Goal: Task Accomplishment & Management: Complete application form

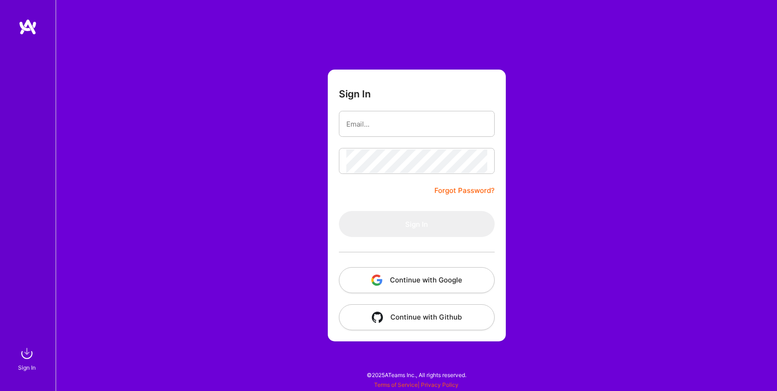
click at [423, 281] on button "Continue with Google" at bounding box center [417, 280] width 156 height 26
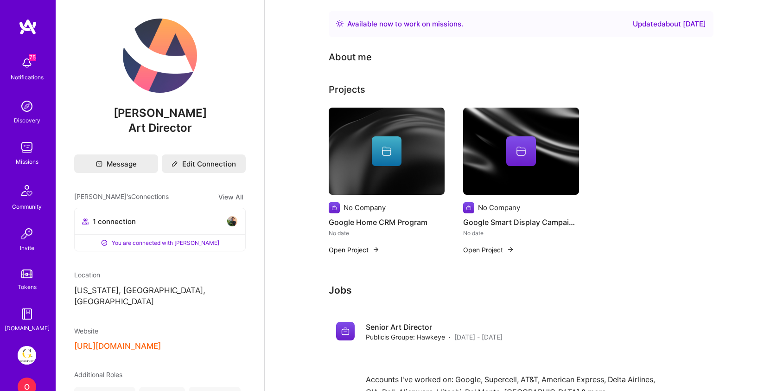
scroll to position [55, 0]
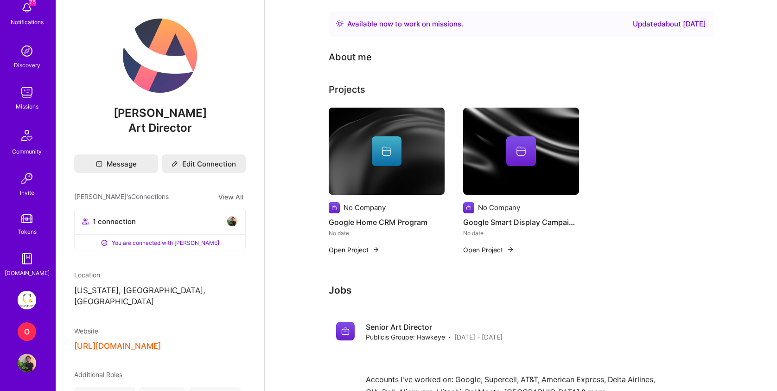
click at [32, 296] on img at bounding box center [27, 300] width 19 height 19
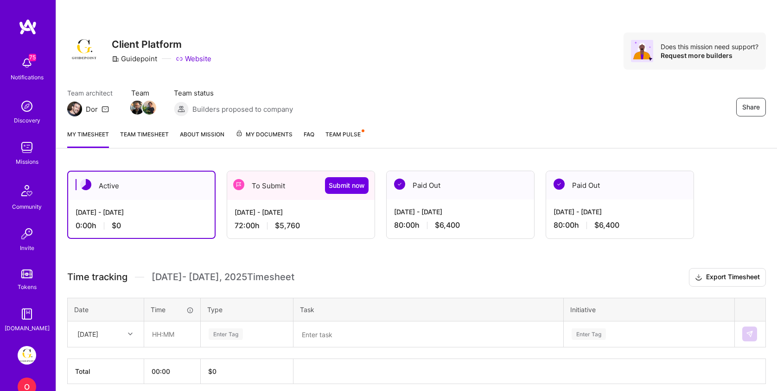
click at [300, 198] on div "To Submit Submit now" at bounding box center [300, 185] width 147 height 29
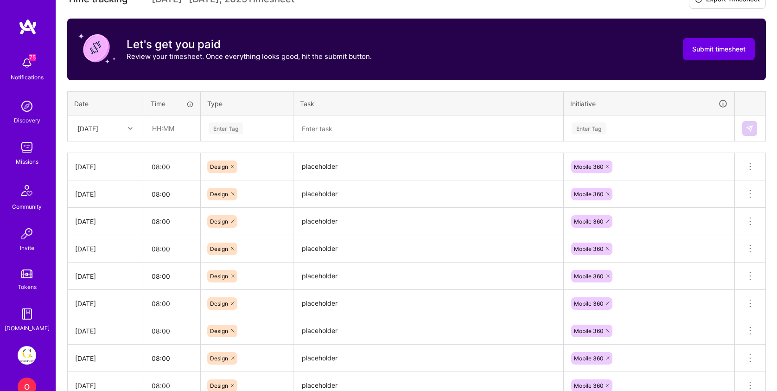
scroll to position [275, 0]
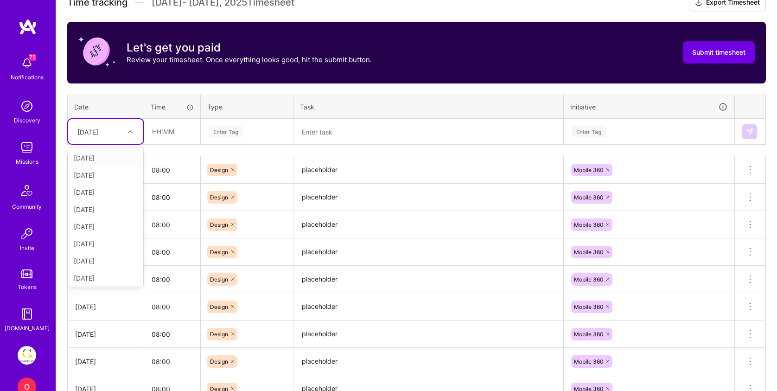
click at [112, 133] on div "[DATE]" at bounding box center [98, 131] width 51 height 15
click at [105, 228] on div "[DATE]" at bounding box center [105, 224] width 75 height 17
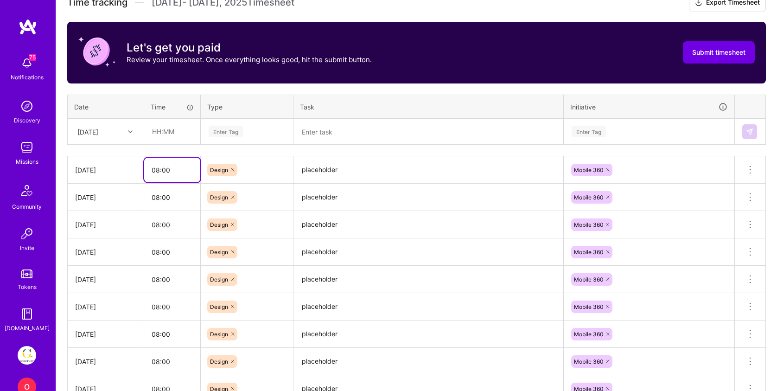
click at [171, 174] on input "08:00" at bounding box center [172, 170] width 56 height 25
click at [170, 174] on input "08:00" at bounding box center [172, 170] width 56 height 25
click at [176, 131] on input "text" at bounding box center [172, 131] width 55 height 25
paste input "08:00"
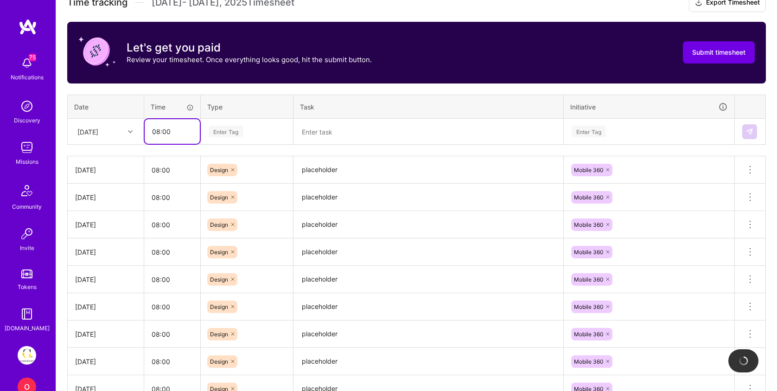
type input "08:00"
click at [233, 132] on div "Enter Tag" at bounding box center [226, 131] width 34 height 14
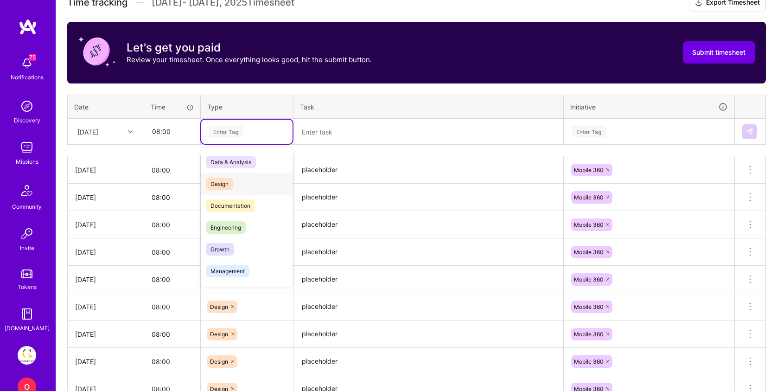
click at [230, 183] on span "Design" at bounding box center [219, 184] width 27 height 13
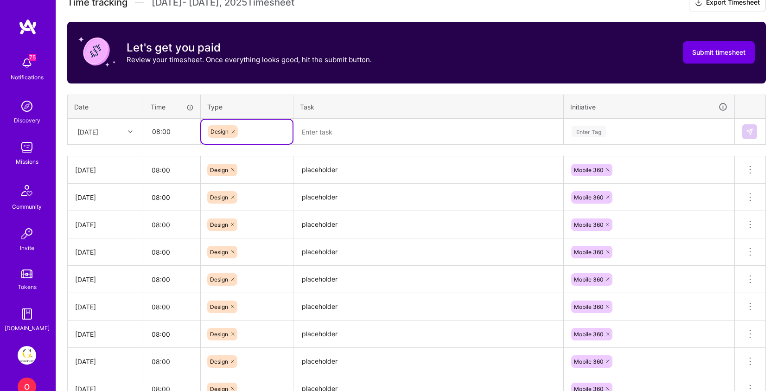
click at [331, 136] on textarea at bounding box center [428, 132] width 268 height 24
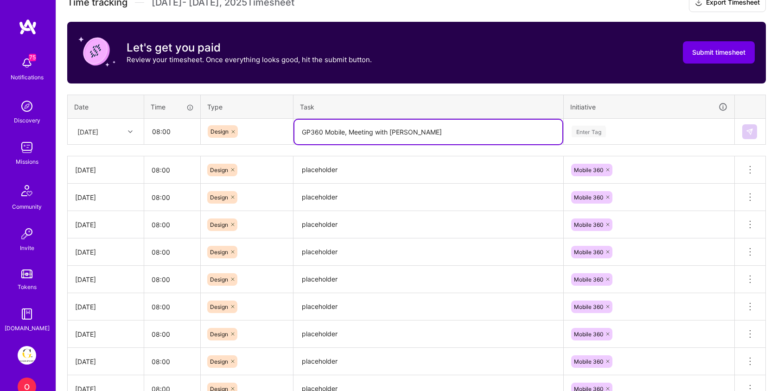
type textarea "GP360 Mobile, Meeting with [PERSON_NAME]"
click at [324, 167] on textarea "placeholder" at bounding box center [428, 170] width 268 height 26
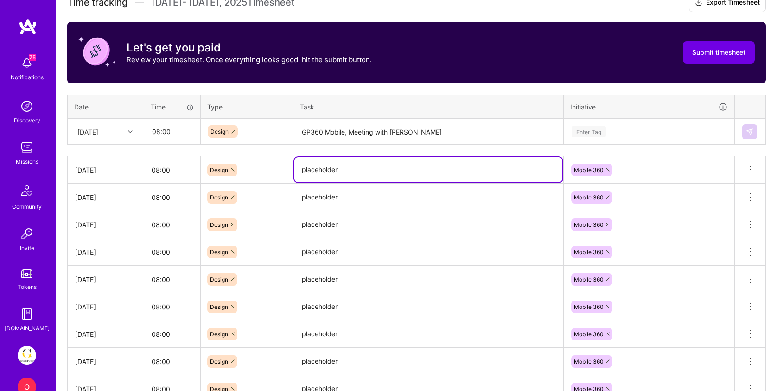
click at [324, 167] on textarea "placeholder" at bounding box center [428, 169] width 268 height 25
paste textarea "GP360 Mobile, Meeting with [PERSON_NAME]"
drag, startPoint x: 349, startPoint y: 169, endPoint x: 480, endPoint y: 171, distance: 130.8
click at [480, 171] on textarea "GP360 Mobile, Meeting with [PERSON_NAME]" at bounding box center [428, 169] width 268 height 25
click at [409, 168] on textarea "GP360 Mobile, Meeting with [PERSON_NAME]" at bounding box center [428, 169] width 268 height 25
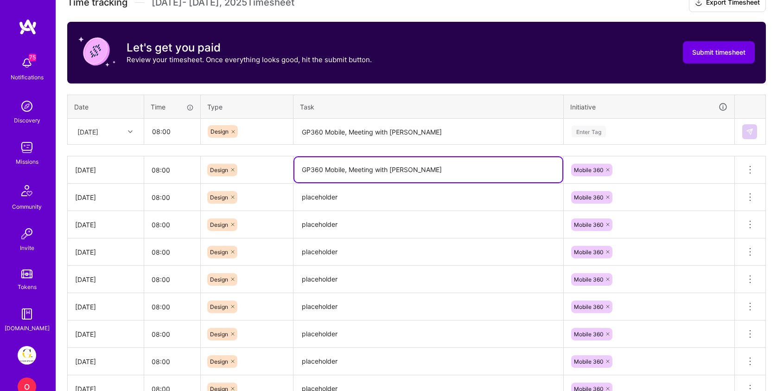
click at [409, 168] on textarea "GP360 Mobile, Meeting with [PERSON_NAME]" at bounding box center [428, 169] width 268 height 25
drag, startPoint x: 345, startPoint y: 167, endPoint x: 286, endPoint y: 167, distance: 58.4
click at [286, 167] on tr "[DATE] 08:00 Design GP360 Mobile, Meeting with [PERSON_NAME] Mobile 360 Delete …" at bounding box center [417, 169] width 698 height 27
type textarea "GP360 Mobile, Meeting with [PERSON_NAME]"
click at [316, 197] on textarea "placeholder" at bounding box center [428, 198] width 268 height 26
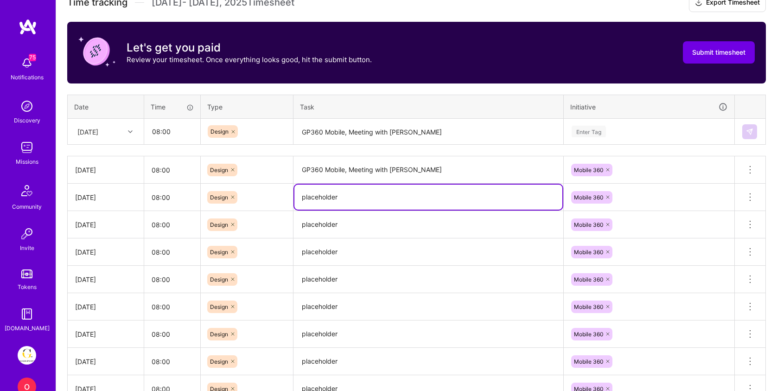
click at [316, 197] on textarea "placeholder" at bounding box center [428, 197] width 268 height 25
paste textarea "GP360 Mobile"
type textarea "GP360 Mobile"
click at [323, 226] on textarea "placeholder" at bounding box center [428, 225] width 268 height 26
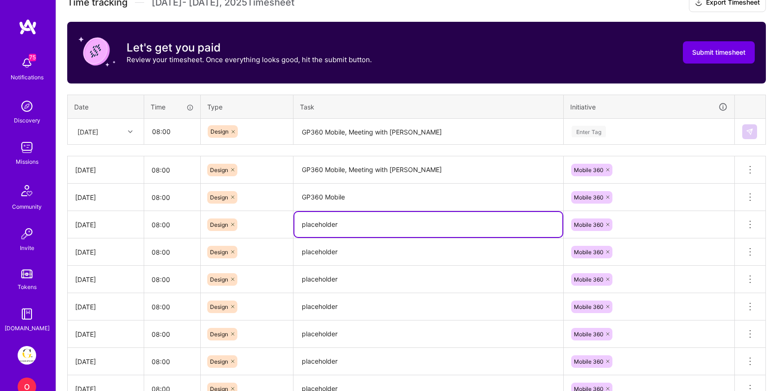
click at [323, 226] on textarea "placeholder" at bounding box center [428, 224] width 268 height 25
paste textarea "GP360 Mobile"
type textarea "GP360 Mobile"
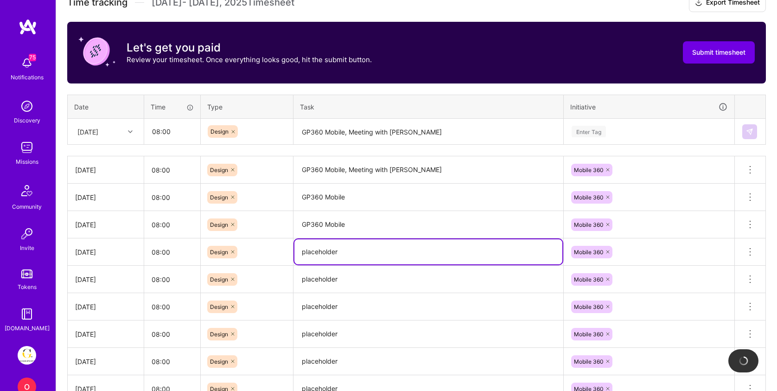
click at [323, 249] on textarea "placeholder" at bounding box center [428, 251] width 268 height 25
paste textarea "GP360 Mobile"
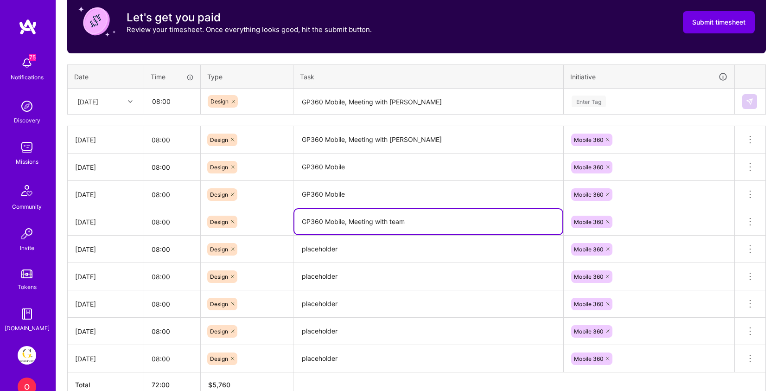
type textarea "GP360 Mobile, Meeting with team"
click at [326, 249] on textarea "placeholder" at bounding box center [428, 249] width 268 height 26
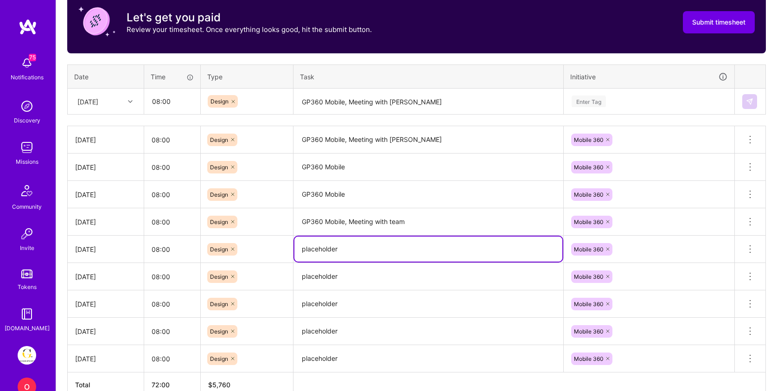
click at [326, 249] on textarea "placeholder" at bounding box center [428, 248] width 268 height 25
paste textarea "GP360 Mobile"
type textarea "GP360 Mobile"
click at [331, 276] on textarea "placeholder" at bounding box center [428, 277] width 268 height 26
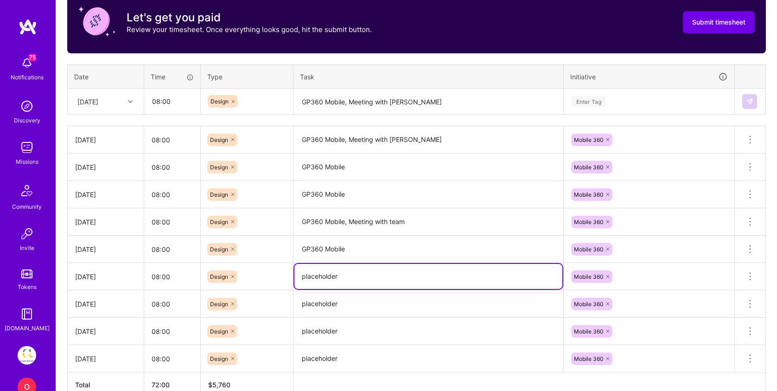
click at [331, 276] on textarea "placeholder" at bounding box center [428, 276] width 268 height 25
paste textarea "GP360 Mobile"
type textarea "GP360 Mobile"
click at [331, 306] on textarea "placeholder" at bounding box center [428, 304] width 268 height 26
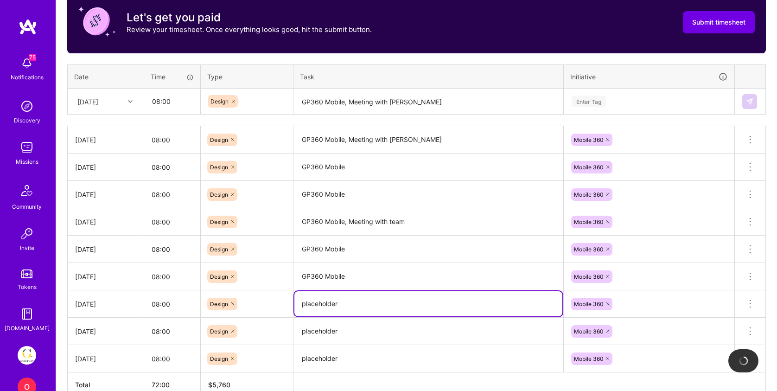
click at [331, 306] on textarea "placeholder" at bounding box center [428, 303] width 268 height 25
paste textarea "GP360 Mobile"
type textarea "GP360 Mobile, Meeting with team"
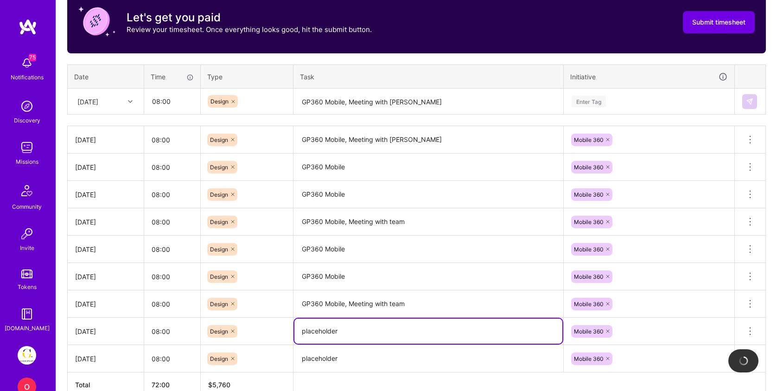
click at [329, 328] on textarea "placeholder" at bounding box center [428, 331] width 268 height 25
paste textarea "GP360 Mobile"
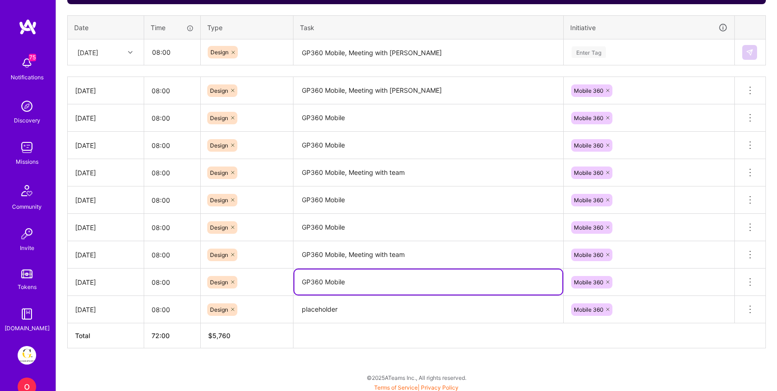
type textarea "GP360 Mobile"
click at [326, 309] on textarea "placeholder" at bounding box center [428, 310] width 268 height 26
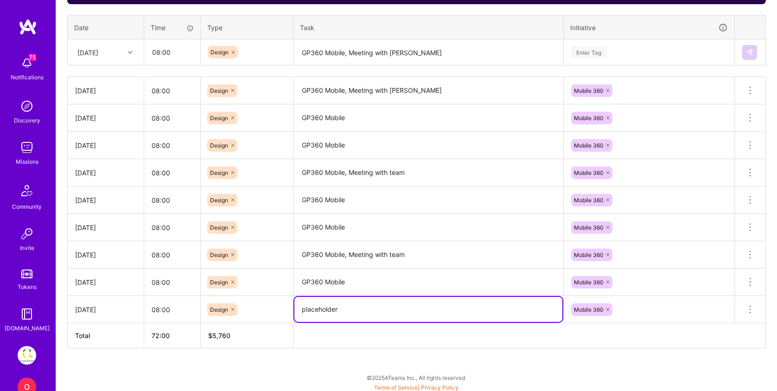
click at [326, 309] on textarea "placeholder" at bounding box center [428, 309] width 268 height 25
paste textarea "GP360 Mobile"
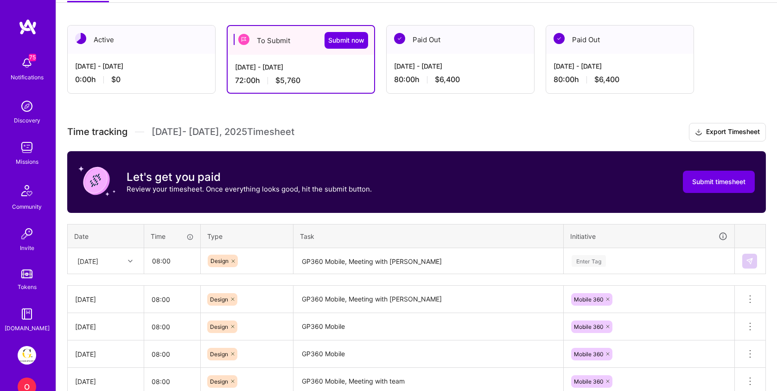
scroll to position [163, 0]
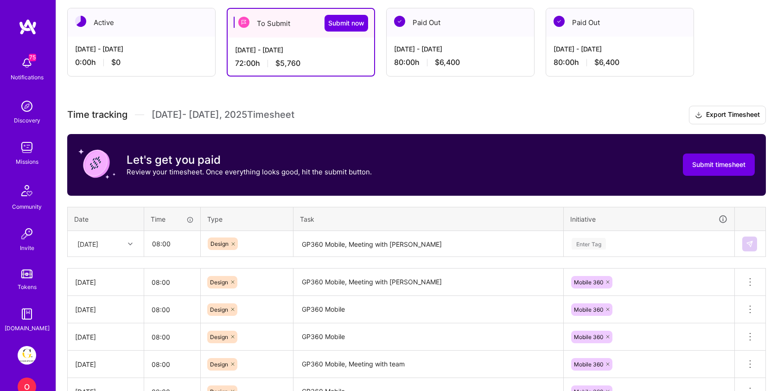
type textarea "GP360 Mobile"
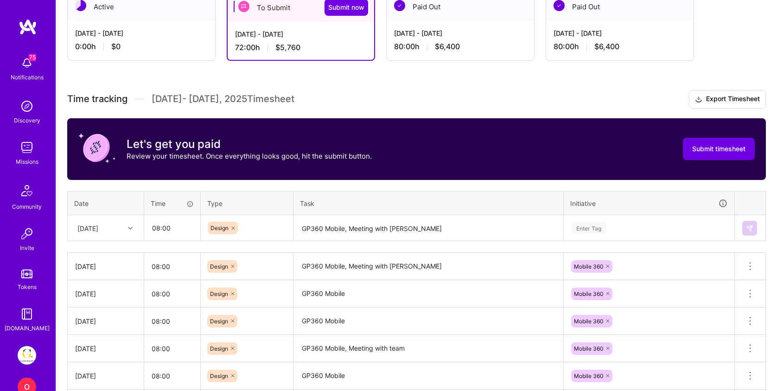
click at [597, 240] on div "Enter Tag" at bounding box center [649, 228] width 170 height 24
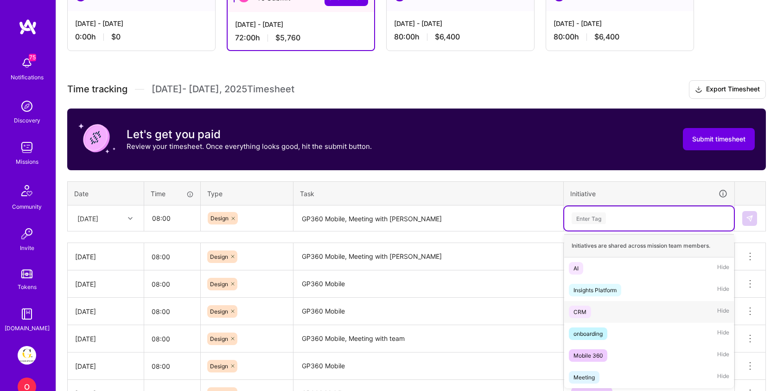
scroll to position [189, 0]
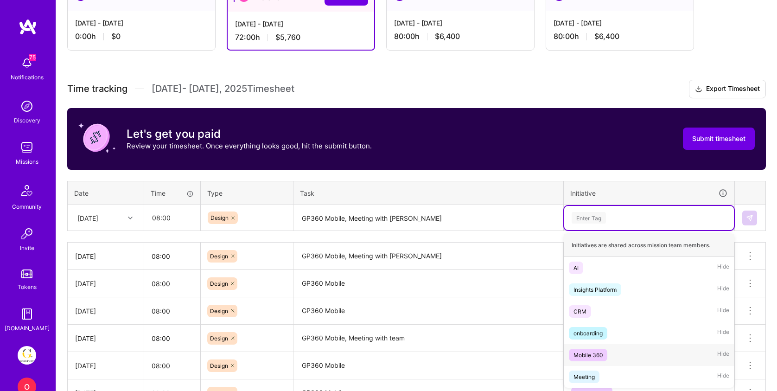
click at [597, 354] on div "Mobile 360" at bounding box center [588, 355] width 29 height 10
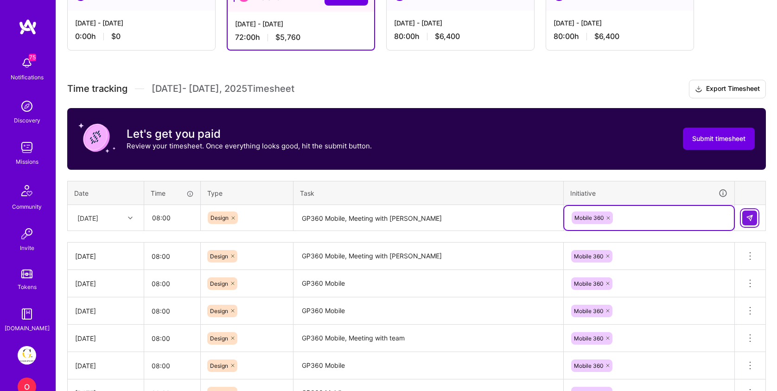
click at [749, 216] on img at bounding box center [749, 217] width 7 height 7
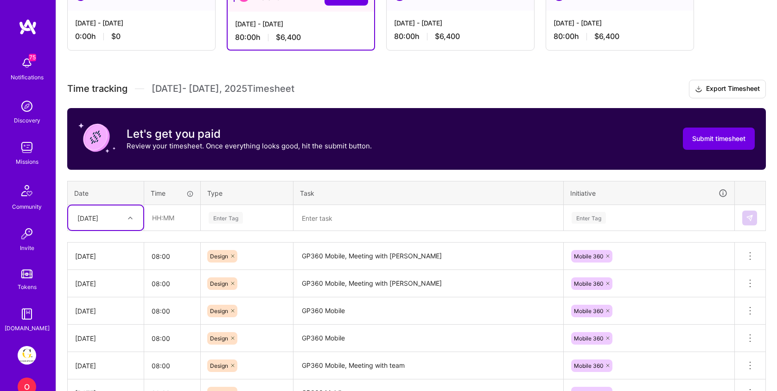
click at [110, 218] on div "[DATE]" at bounding box center [98, 217] width 51 height 15
click at [106, 360] on div "[DATE]" at bounding box center [105, 362] width 75 height 17
click at [171, 220] on input "text" at bounding box center [172, 217] width 55 height 25
type input "08:00"
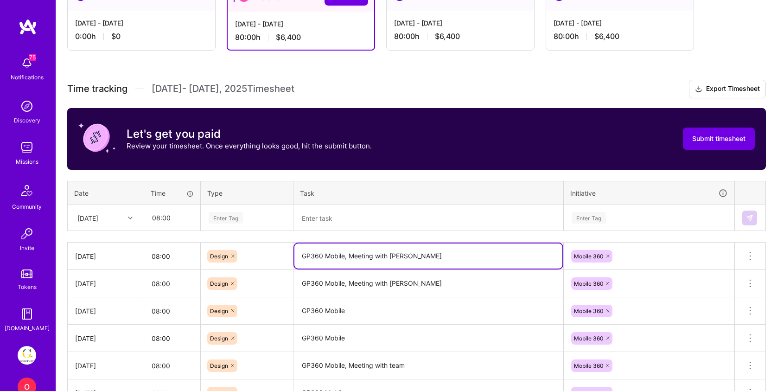
click at [363, 263] on textarea "GP360 Mobile, Meeting with [PERSON_NAME]" at bounding box center [428, 255] width 268 height 25
click at [362, 261] on textarea "GP360 Mobile, Meeting with [PERSON_NAME]" at bounding box center [428, 255] width 268 height 25
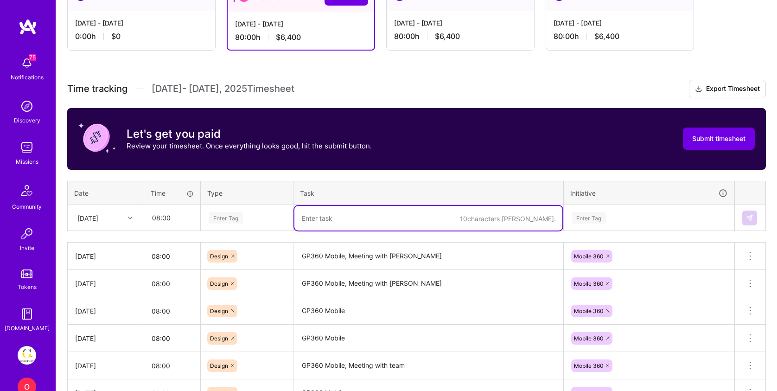
click at [351, 219] on textarea at bounding box center [428, 218] width 268 height 25
paste textarea "GP360 Mobile, Meeting with [PERSON_NAME]"
type textarea "GP360 Mobile, Meeting with [PERSON_NAME]"
click at [237, 217] on div "Enter Tag" at bounding box center [226, 218] width 34 height 14
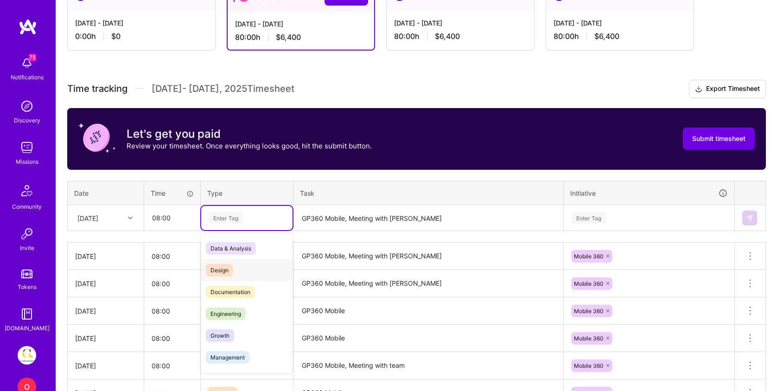
click at [239, 274] on div "Design" at bounding box center [246, 270] width 91 height 22
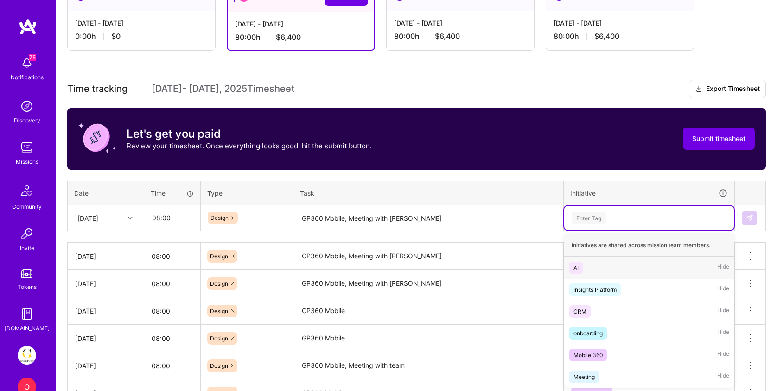
click at [623, 220] on div "Enter Tag" at bounding box center [649, 218] width 157 height 12
click at [597, 352] on div "Mobile 360" at bounding box center [588, 355] width 29 height 10
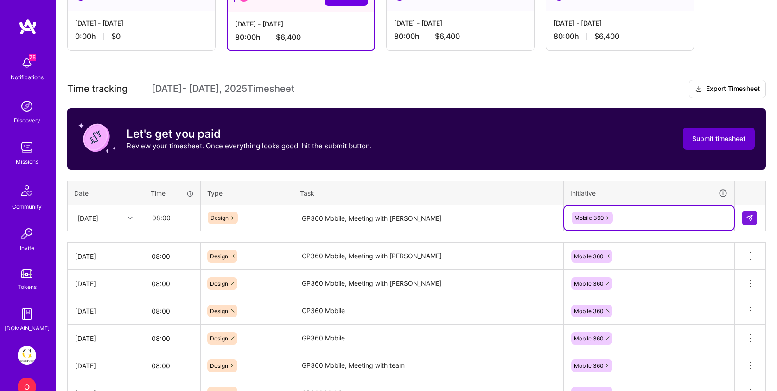
click at [722, 140] on span "Submit timesheet" at bounding box center [718, 138] width 53 height 9
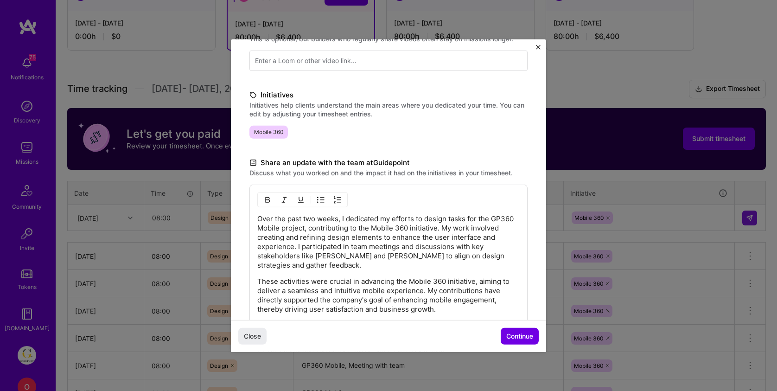
scroll to position [233, 0]
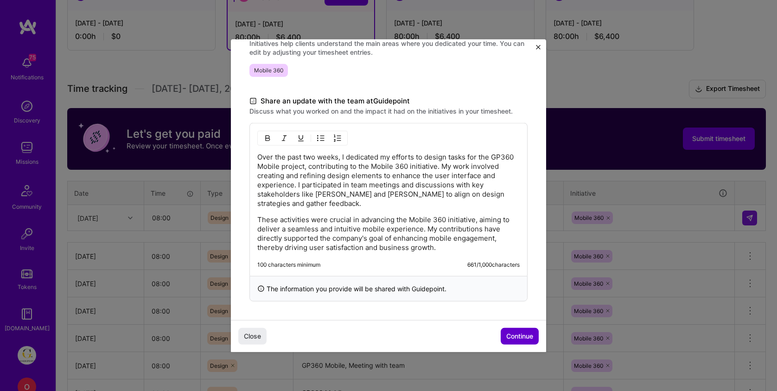
click at [529, 337] on span "Continue" at bounding box center [519, 336] width 27 height 9
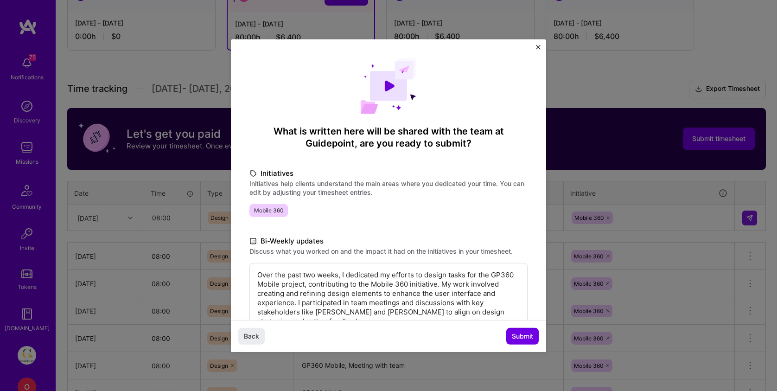
scroll to position [108, 0]
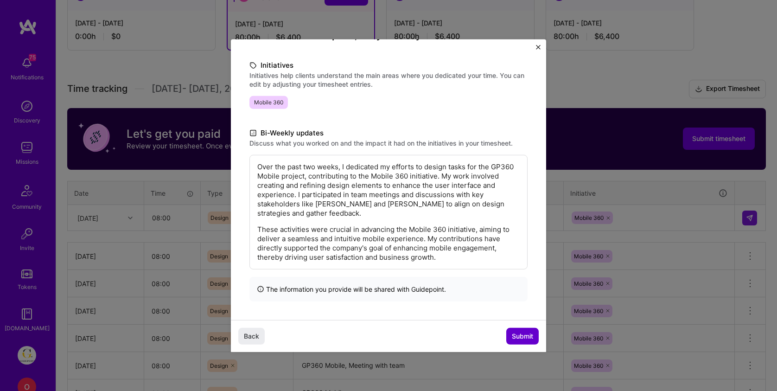
click at [525, 335] on span "Submit" at bounding box center [522, 336] width 21 height 9
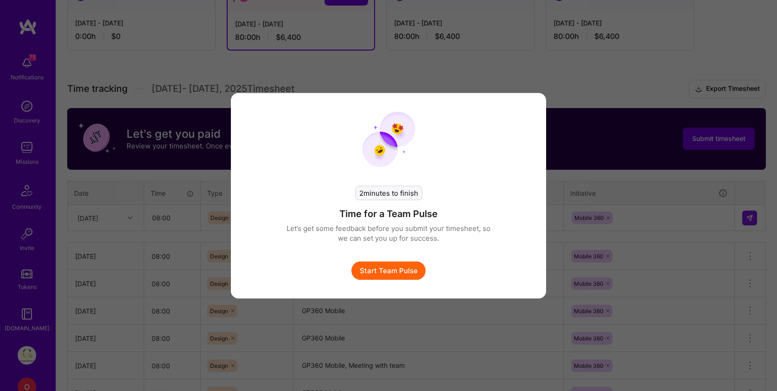
click at [403, 268] on button "Start Team Pulse" at bounding box center [388, 270] width 74 height 19
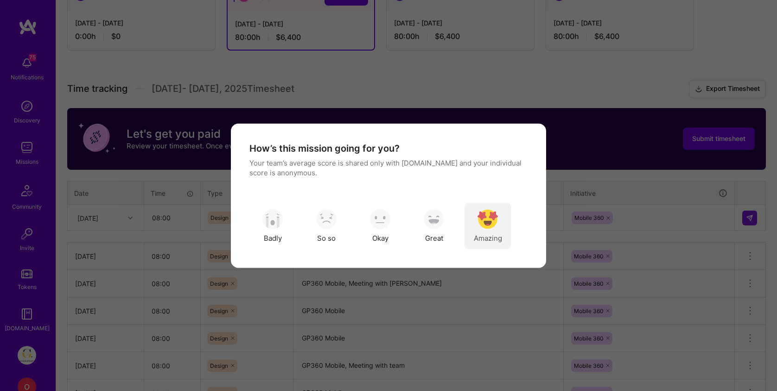
click at [484, 229] on div "Amazing" at bounding box center [488, 226] width 46 height 46
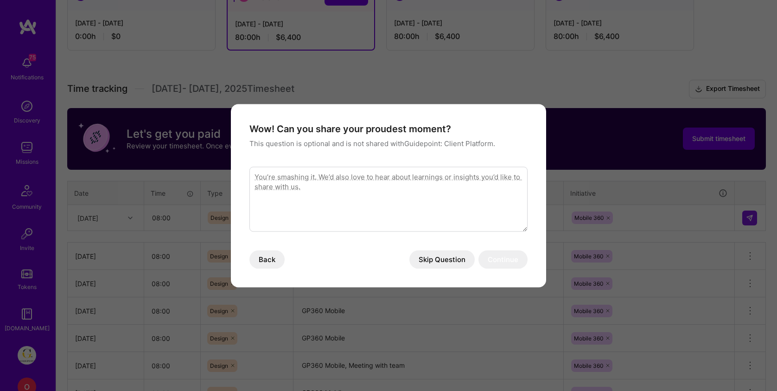
click at [421, 262] on button "Skip Question" at bounding box center [441, 259] width 65 height 19
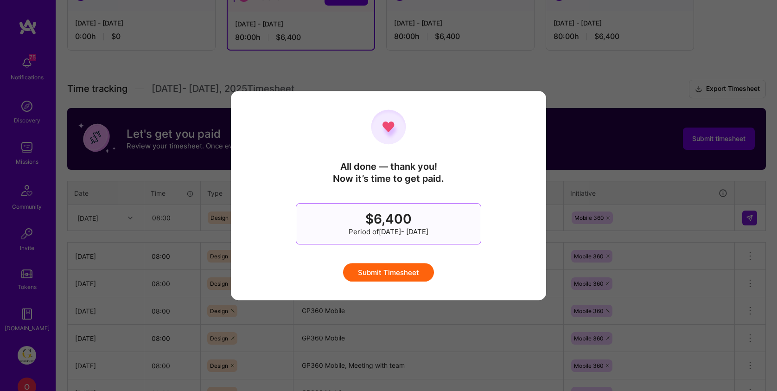
click at [409, 270] on button "Submit Timesheet" at bounding box center [388, 272] width 91 height 19
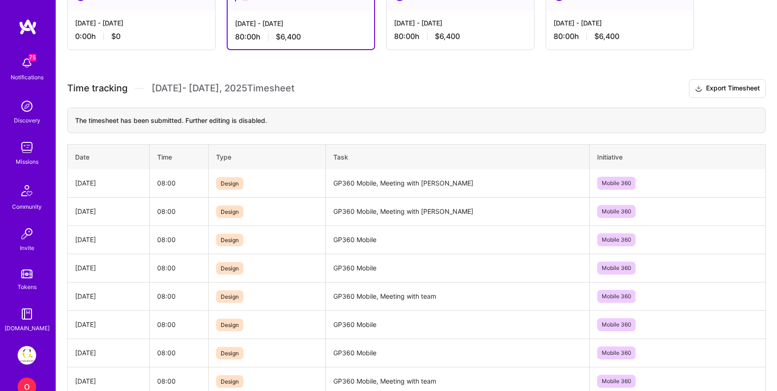
scroll to position [49, 0]
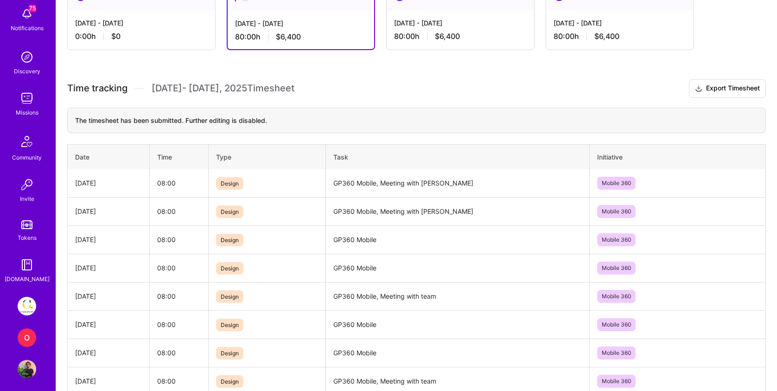
click at [25, 338] on div "O" at bounding box center [27, 337] width 19 height 19
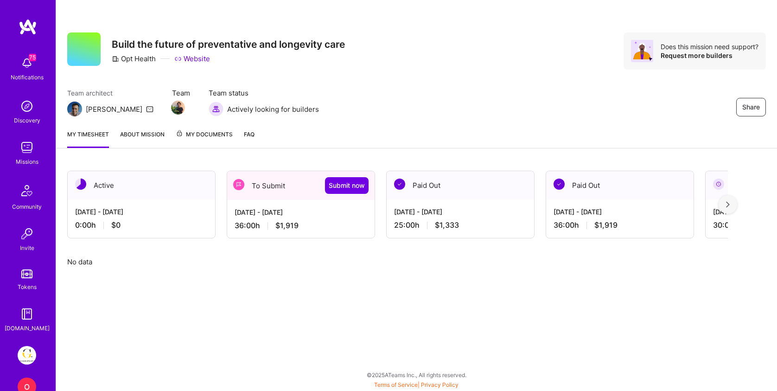
click at [313, 222] on div "36:00 h $1,919" at bounding box center [301, 226] width 133 height 10
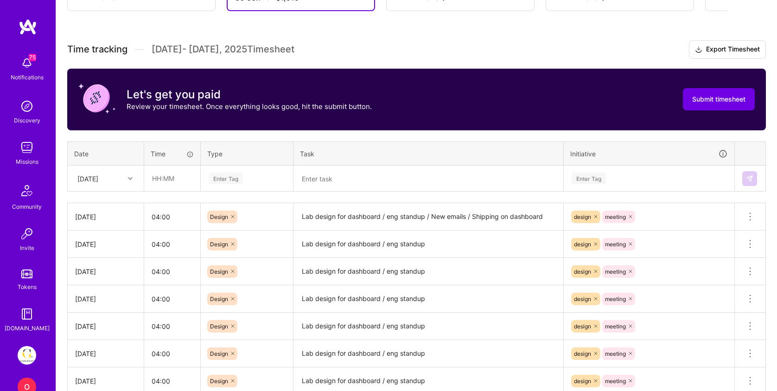
scroll to position [231, 0]
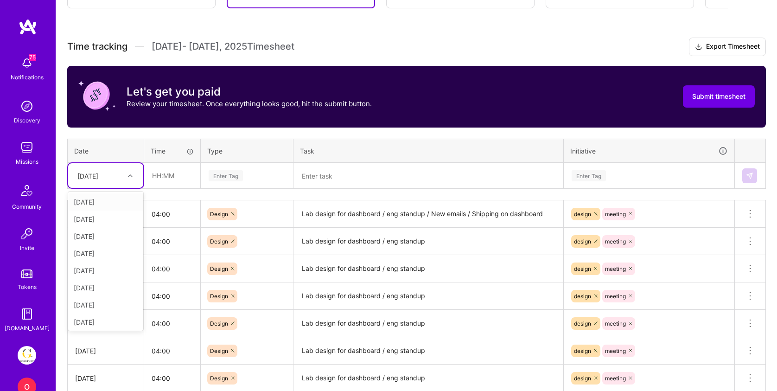
click at [98, 177] on div "[DATE]" at bounding box center [87, 176] width 21 height 10
click at [99, 269] on div "[DATE]" at bounding box center [105, 268] width 75 height 17
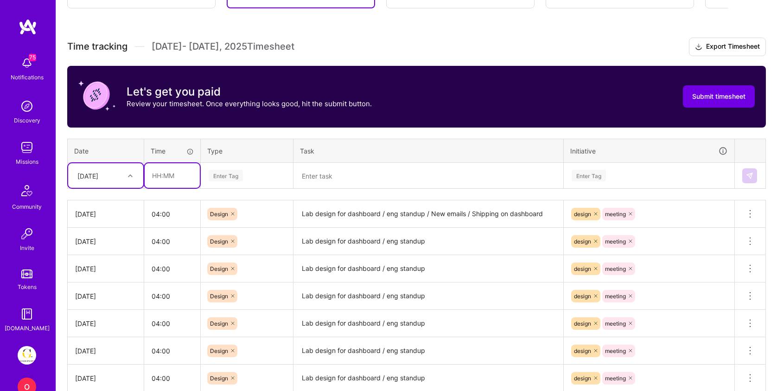
click at [170, 177] on input "text" at bounding box center [172, 175] width 55 height 25
type input "04:00"
click at [234, 177] on div "Enter Tag" at bounding box center [226, 175] width 34 height 14
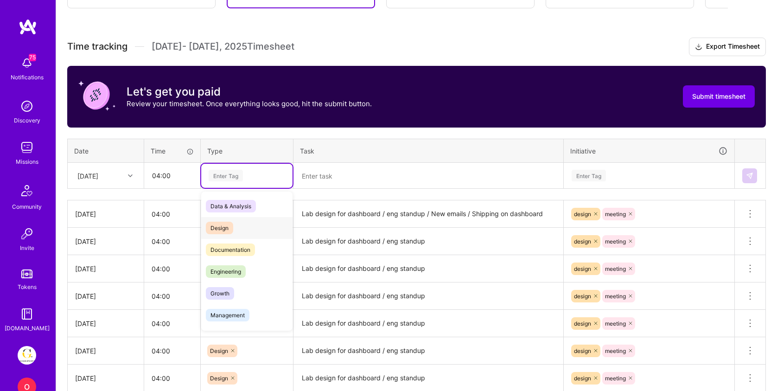
click at [232, 226] on span "Design" at bounding box center [219, 228] width 27 height 13
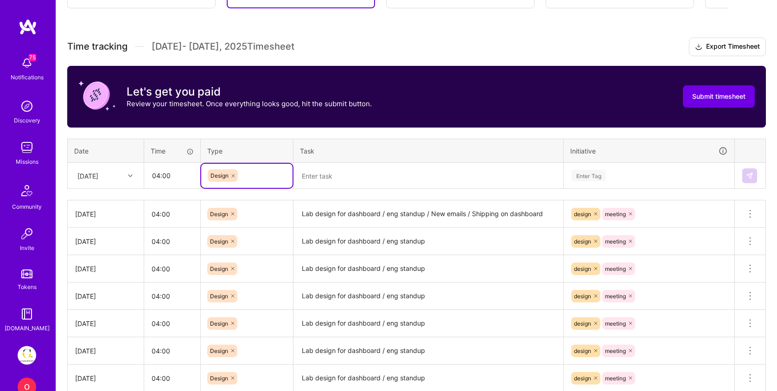
click at [345, 179] on textarea at bounding box center [428, 176] width 268 height 24
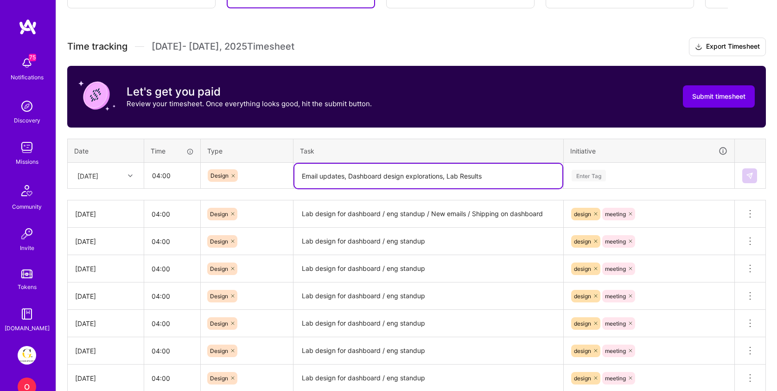
type textarea "Email updates, Dashboard design explorations, Lab Results"
click at [592, 178] on div "Enter Tag" at bounding box center [589, 175] width 34 height 14
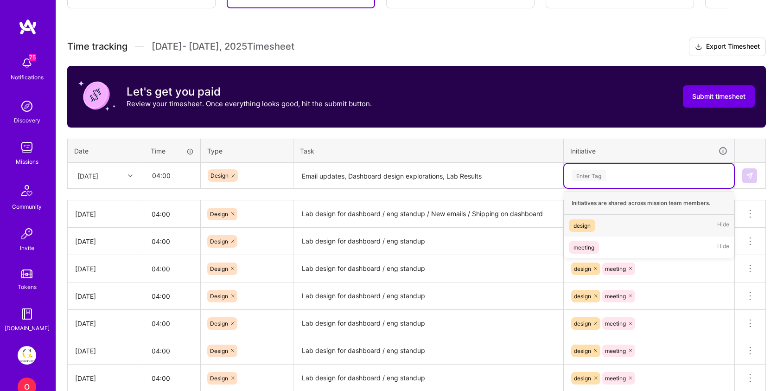
click at [588, 223] on div "design" at bounding box center [582, 226] width 17 height 10
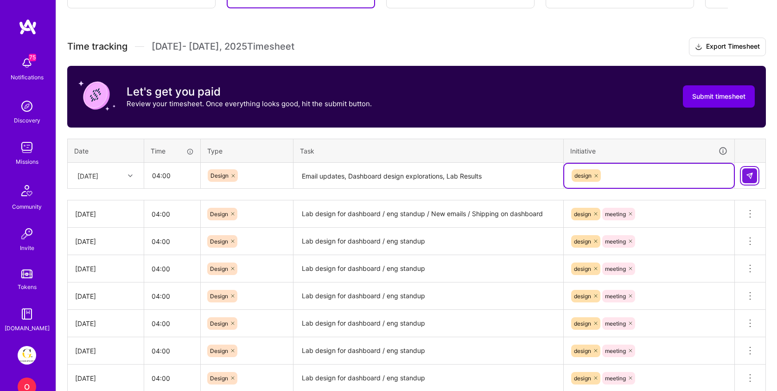
click at [744, 173] on button at bounding box center [749, 175] width 15 height 15
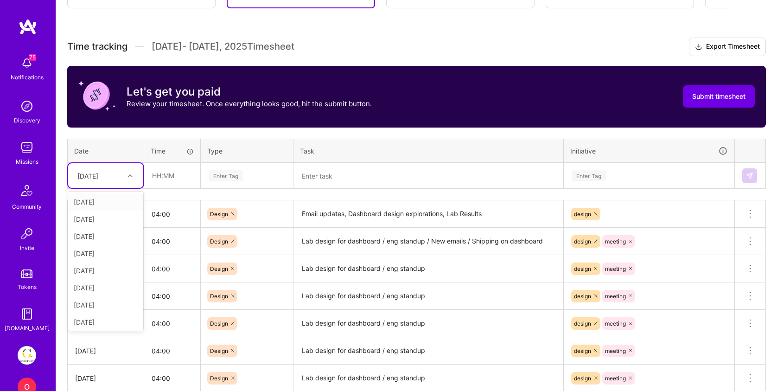
click at [98, 175] on div "[DATE]" at bounding box center [87, 176] width 21 height 10
click at [89, 318] on div "[DATE]" at bounding box center [105, 320] width 75 height 17
click at [171, 180] on input "text" at bounding box center [172, 175] width 55 height 25
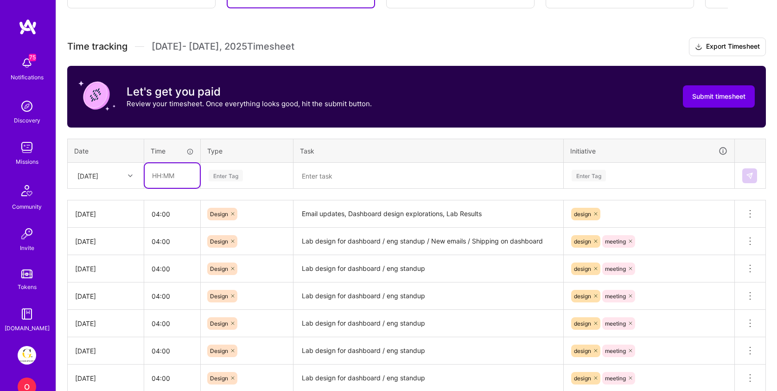
type input "04:00"
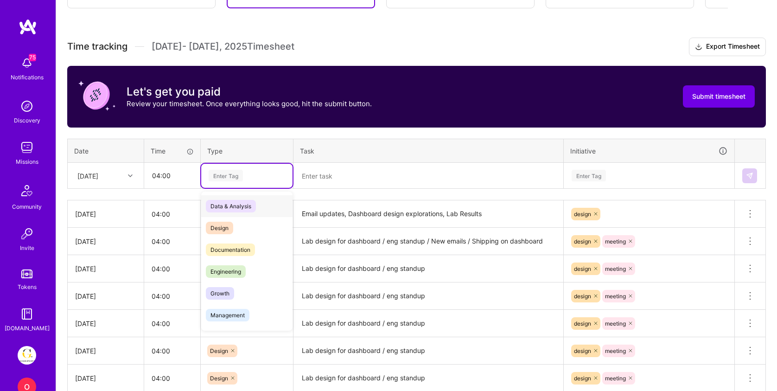
click at [239, 167] on div "Enter Tag" at bounding box center [246, 176] width 91 height 24
click at [226, 225] on span "Design" at bounding box center [219, 228] width 27 height 13
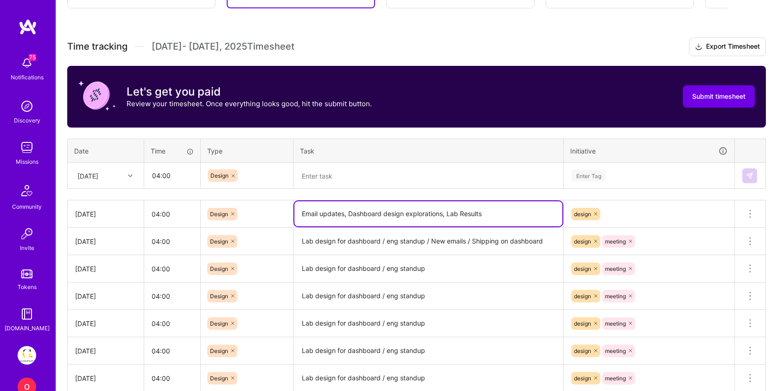
drag, startPoint x: 493, startPoint y: 217, endPoint x: 447, endPoint y: 216, distance: 45.9
click at [447, 216] on textarea "Email updates, Dashboard design explorations, Lab Results" at bounding box center [428, 213] width 268 height 25
click at [402, 180] on textarea at bounding box center [428, 176] width 268 height 25
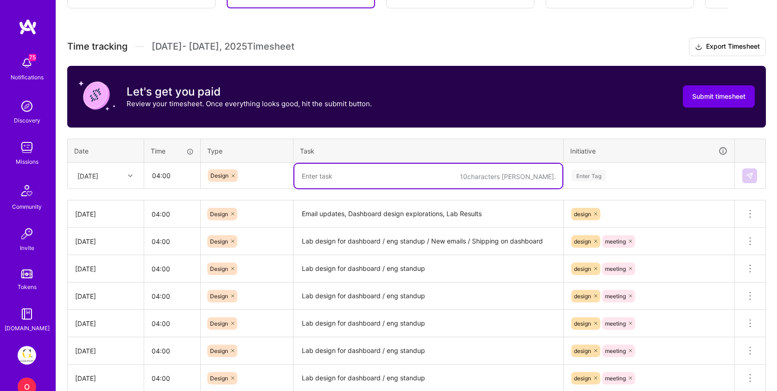
paste textarea "Lab Results"
type textarea "Lab Results updates"
click at [667, 173] on div "Enter Tag" at bounding box center [649, 176] width 157 height 12
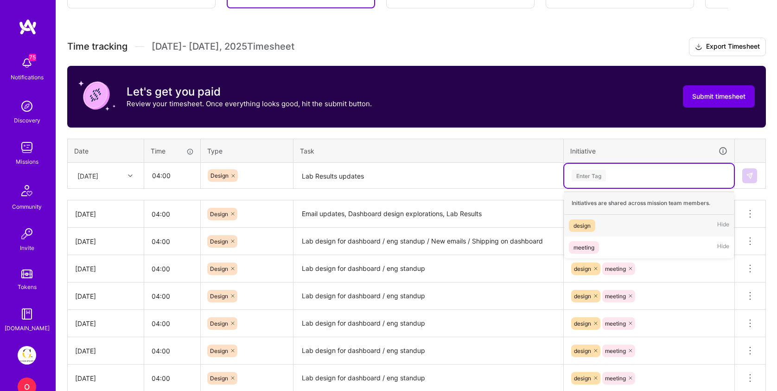
click at [611, 225] on div "design Hide" at bounding box center [649, 226] width 170 height 22
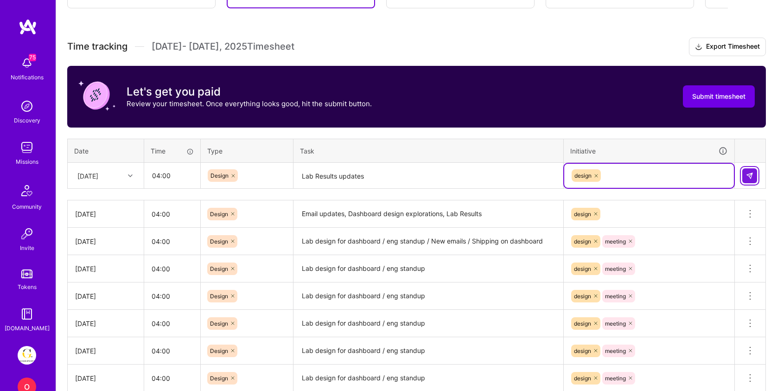
click at [751, 179] on button at bounding box center [749, 175] width 15 height 15
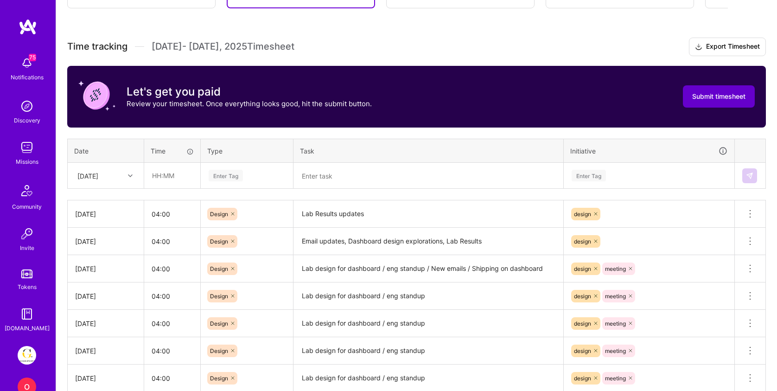
click at [716, 95] on span "Submit timesheet" at bounding box center [718, 96] width 53 height 9
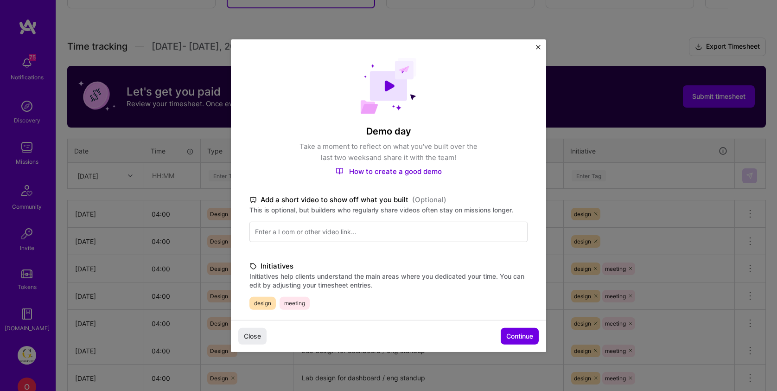
scroll to position [180, 0]
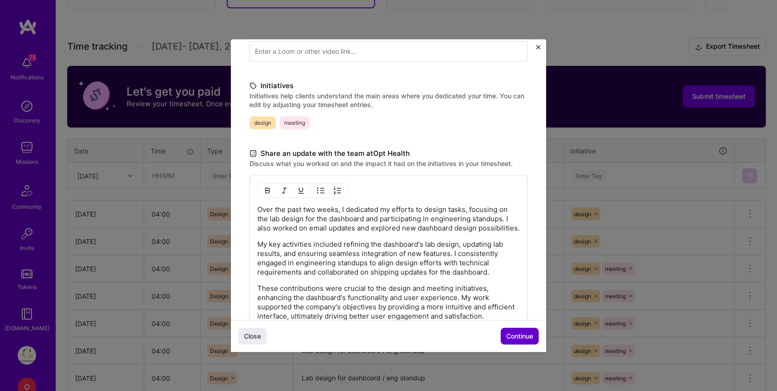
click at [515, 338] on span "Continue" at bounding box center [519, 336] width 27 height 9
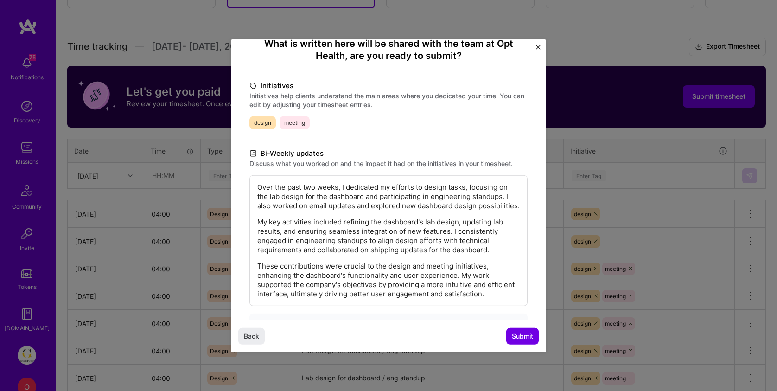
scroll to position [124, 0]
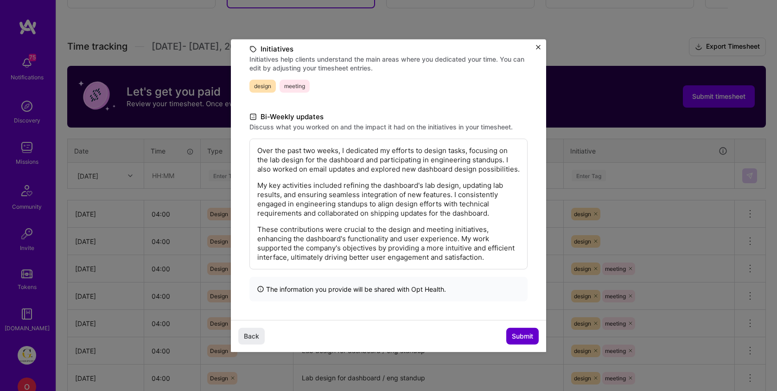
click at [521, 333] on span "Submit" at bounding box center [522, 336] width 21 height 9
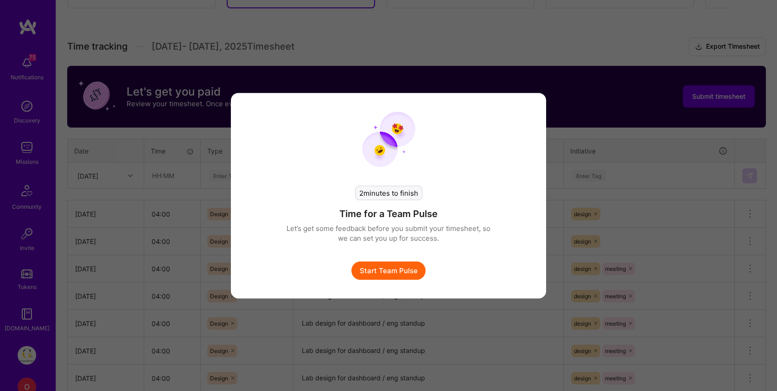
click at [398, 268] on button "Start Team Pulse" at bounding box center [388, 270] width 74 height 19
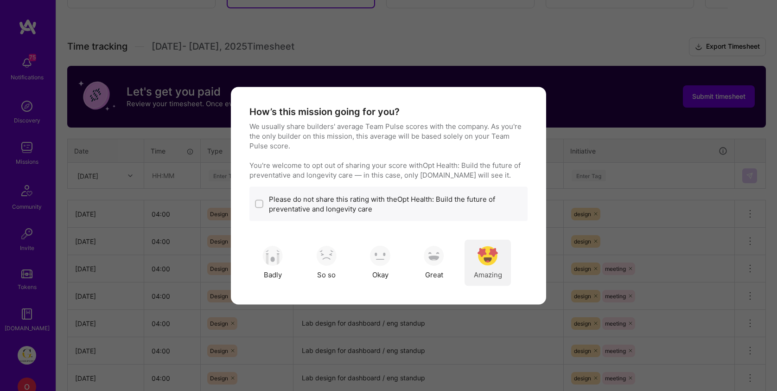
click at [500, 263] on div "Amazing" at bounding box center [488, 262] width 46 height 46
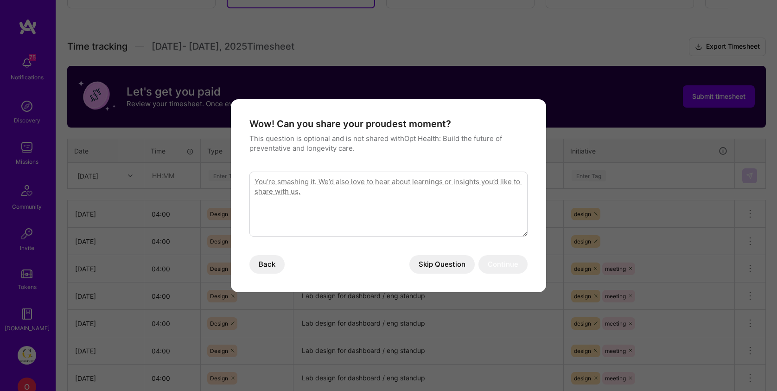
click at [432, 260] on button "Skip Question" at bounding box center [441, 264] width 65 height 19
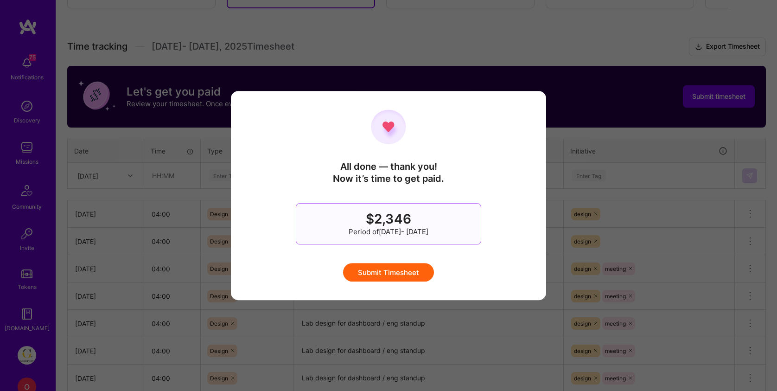
click at [421, 272] on button "Submit Timesheet" at bounding box center [388, 272] width 91 height 19
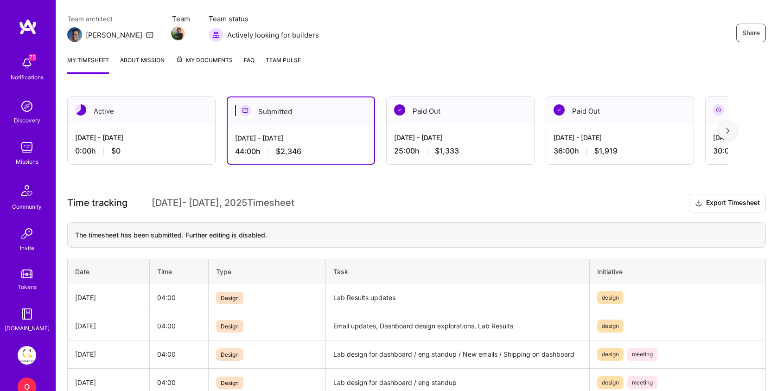
scroll to position [0, 0]
